Goal: Task Accomplishment & Management: Use online tool/utility

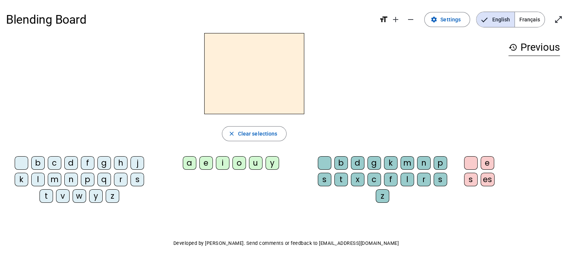
click at [404, 36] on div at bounding box center [254, 73] width 496 height 81
click at [365, 98] on div at bounding box center [254, 73] width 496 height 81
drag, startPoint x: 460, startPoint y: 0, endPoint x: 368, endPoint y: 45, distance: 102.9
click at [368, 45] on div at bounding box center [254, 73] width 496 height 81
click at [520, 19] on span "Français" at bounding box center [530, 19] width 30 height 15
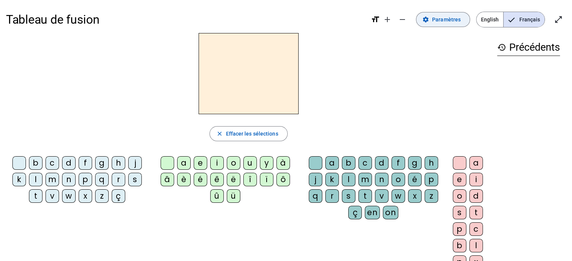
click at [451, 24] on span "Paramètres" at bounding box center [446, 19] width 29 height 9
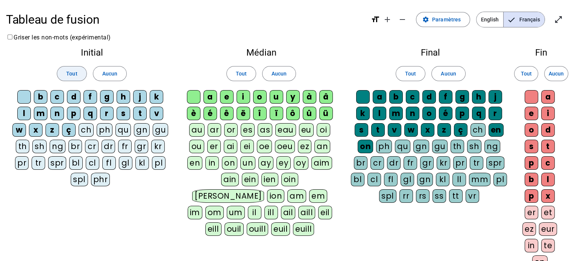
click at [73, 77] on span "Tout" at bounding box center [71, 73] width 11 height 9
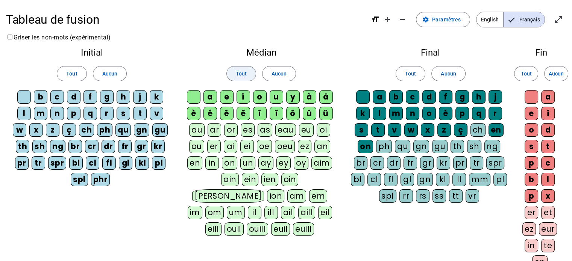
click at [238, 76] on span "Tout" at bounding box center [241, 73] width 11 height 9
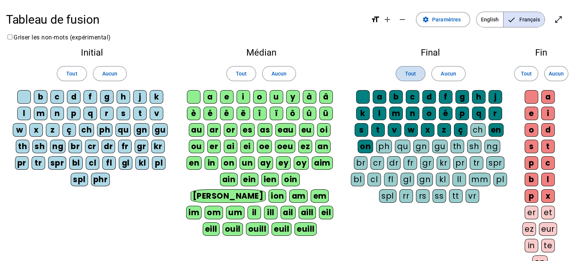
click at [403, 69] on span at bounding box center [410, 74] width 29 height 18
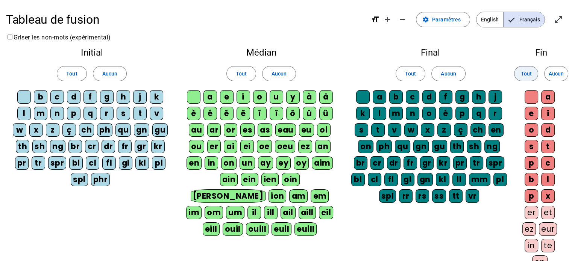
click at [526, 73] on span "Tout" at bounding box center [525, 73] width 11 height 9
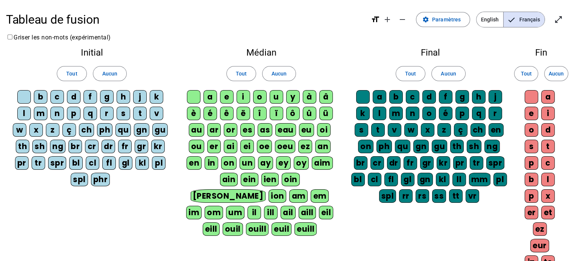
scroll to position [158, 0]
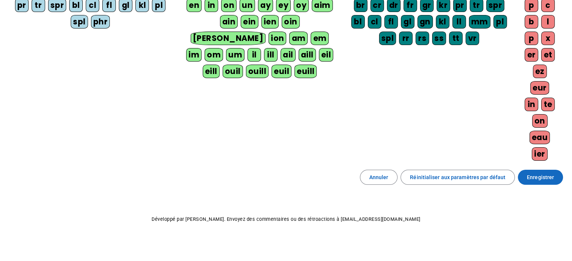
click at [532, 174] on span "Enregistrer" at bounding box center [540, 177] width 27 height 9
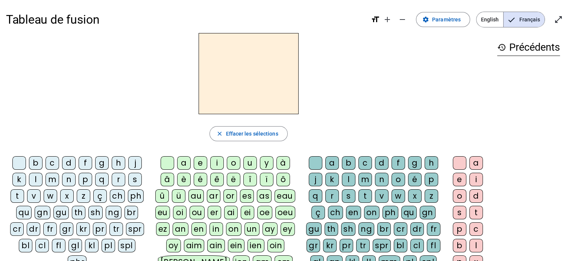
drag, startPoint x: 512, startPoint y: 0, endPoint x: 346, endPoint y: 34, distance: 169.3
click at [346, 34] on div at bounding box center [248, 73] width 485 height 81
click at [110, 185] on letter-bubble "q" at bounding box center [103, 181] width 17 height 17
click at [16, 212] on div "qu" at bounding box center [23, 213] width 15 height 14
click at [217, 161] on div "i" at bounding box center [217, 163] width 14 height 14
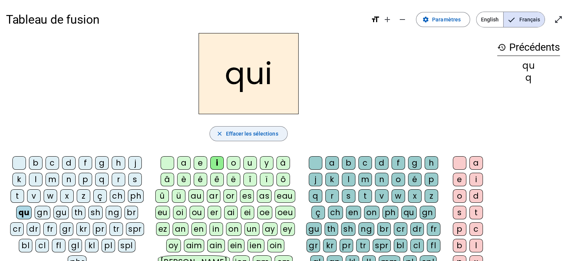
click at [261, 129] on span "Effacer les sélections" at bounding box center [252, 133] width 52 height 9
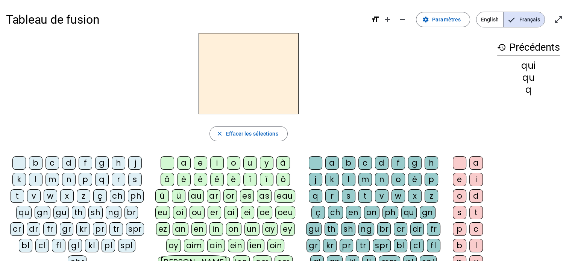
click at [16, 209] on div "qu" at bounding box center [23, 213] width 15 height 14
click at [219, 159] on div "i" at bounding box center [217, 163] width 14 height 14
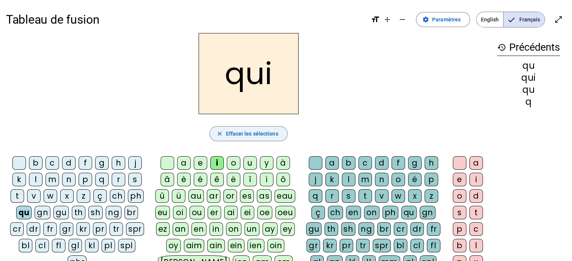
click at [256, 135] on span "Effacer les sélections" at bounding box center [252, 133] width 52 height 9
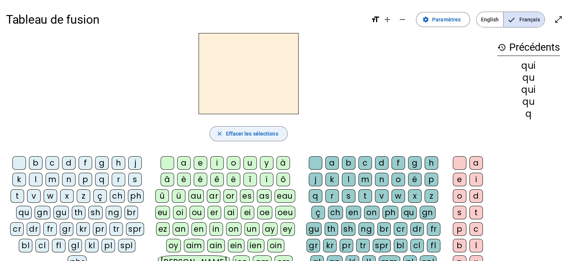
click at [256, 135] on span "Effacer les sélections" at bounding box center [252, 133] width 52 height 9
drag, startPoint x: 500, startPoint y: 46, endPoint x: 525, endPoint y: 50, distance: 25.0
drag, startPoint x: 525, startPoint y: 50, endPoint x: 535, endPoint y: 64, distance: 17.8
drag, startPoint x: 535, startPoint y: 64, endPoint x: 547, endPoint y: 69, distance: 12.4
click at [547, 69] on div "qui" at bounding box center [528, 65] width 63 height 9
